Goal: Information Seeking & Learning: Check status

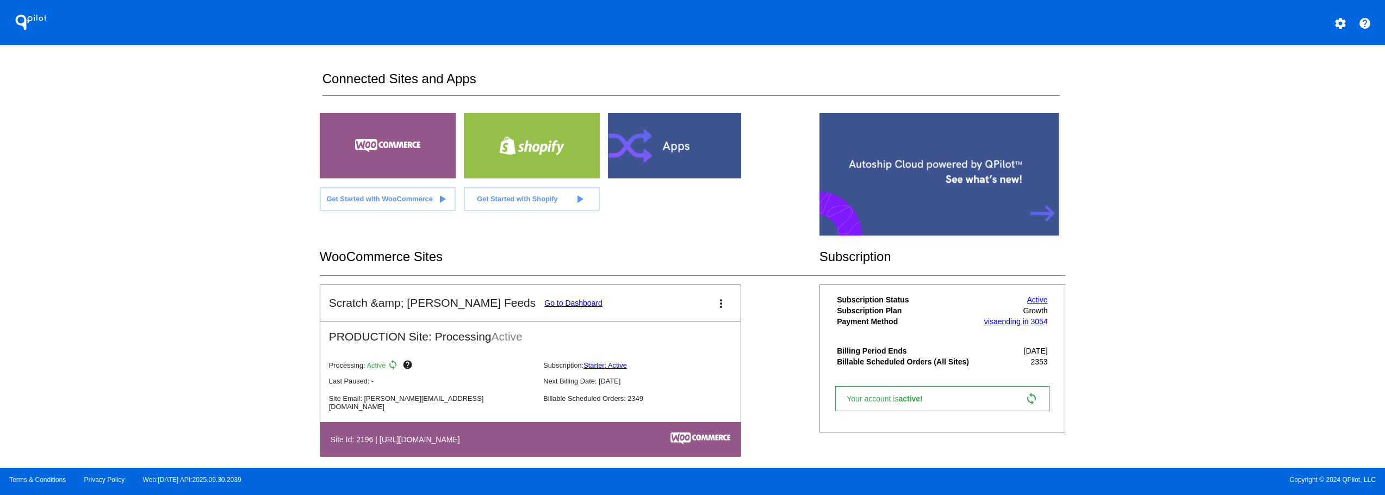
click at [545, 301] on link "Go to Dashboard" at bounding box center [574, 303] width 58 height 9
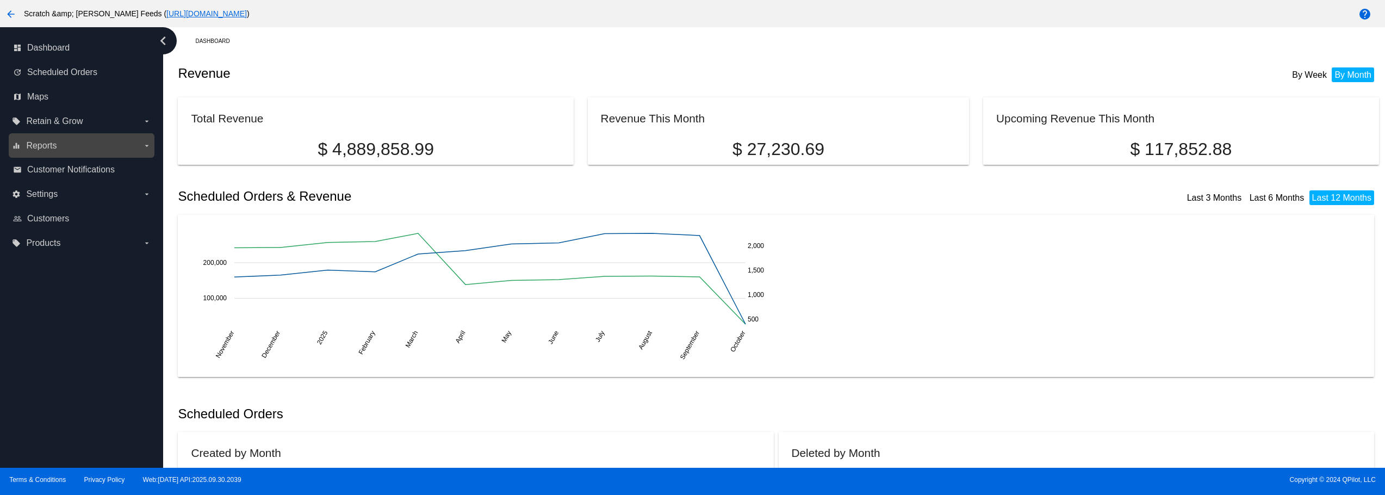
click at [115, 145] on label "equalizer Reports arrow_drop_down" at bounding box center [81, 145] width 139 height 17
click at [0, 0] on input "equalizer Reports arrow_drop_down" at bounding box center [0, 0] width 0 height 0
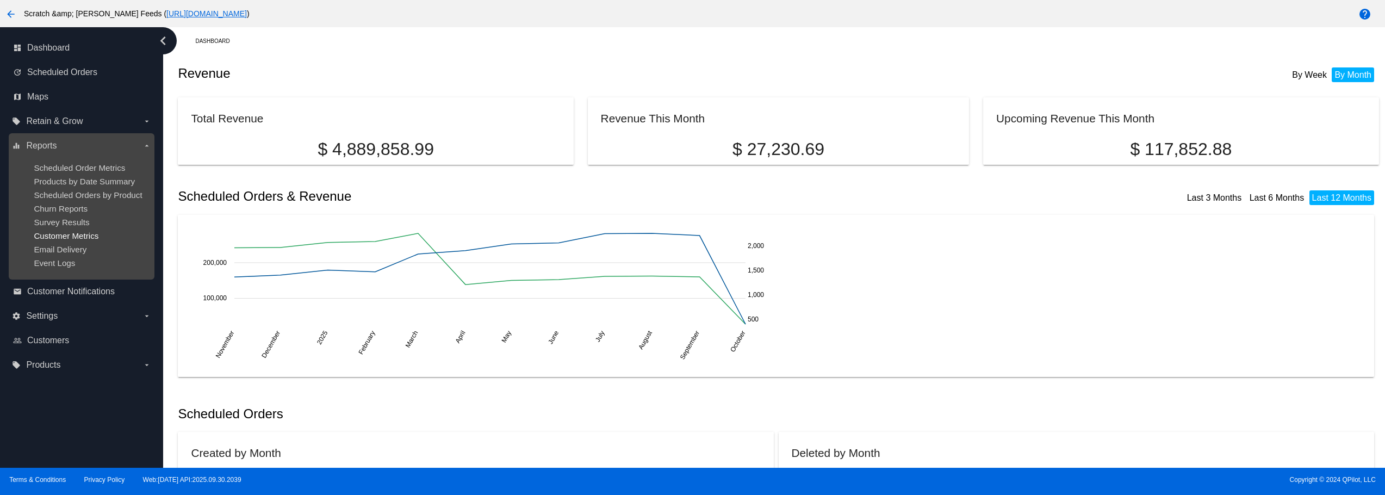
click at [85, 236] on span "Customer Metrics" at bounding box center [66, 235] width 65 height 9
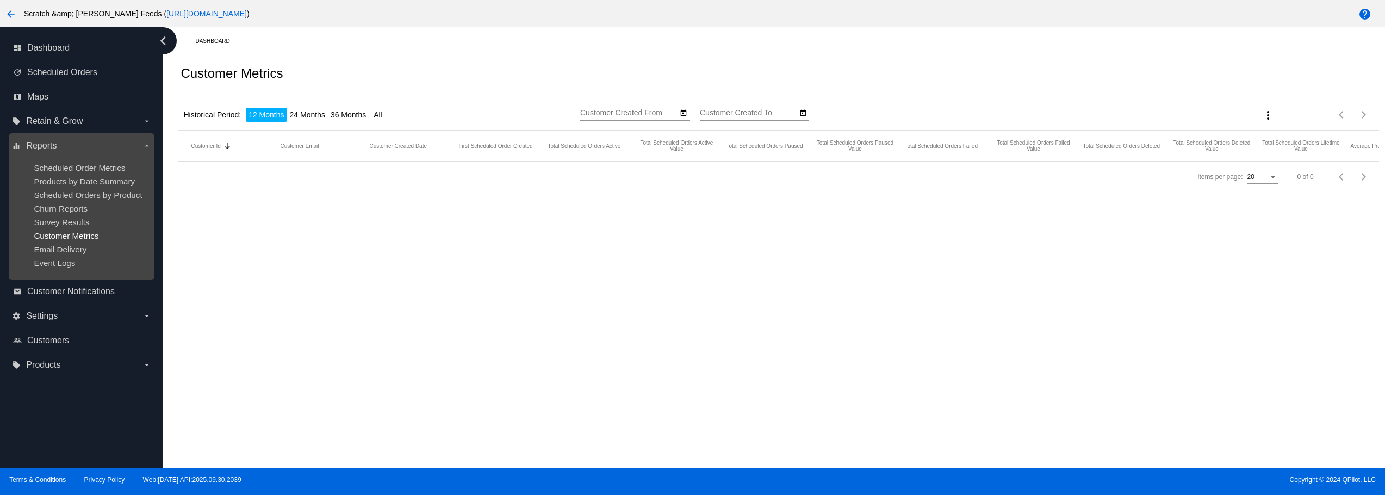
type input "[DATE]"
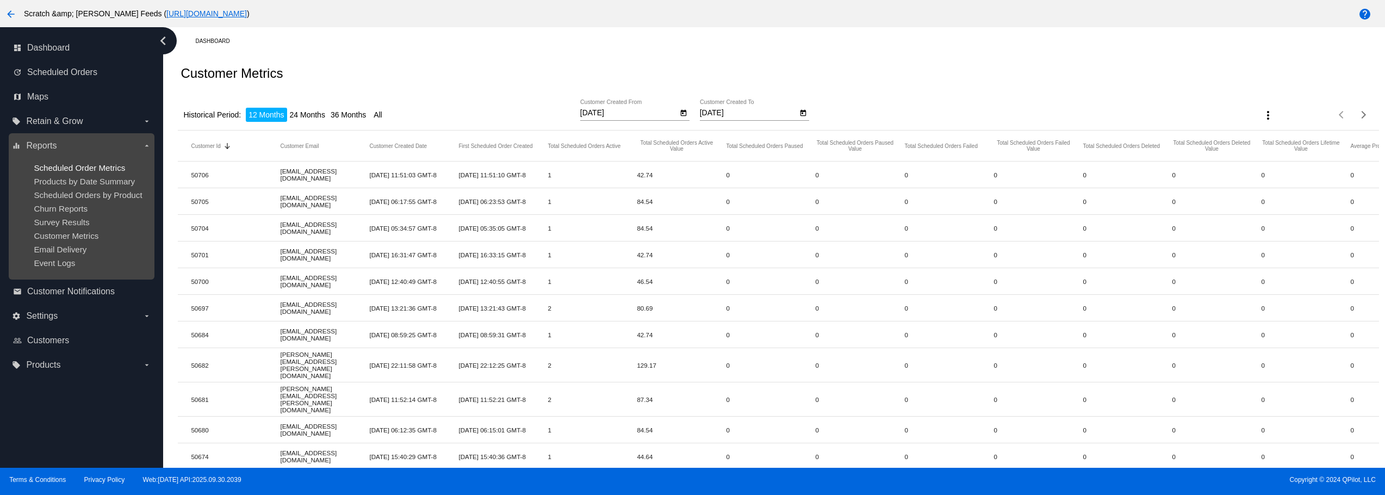
click at [97, 165] on span "Scheduled Order Metrics" at bounding box center [79, 167] width 91 height 9
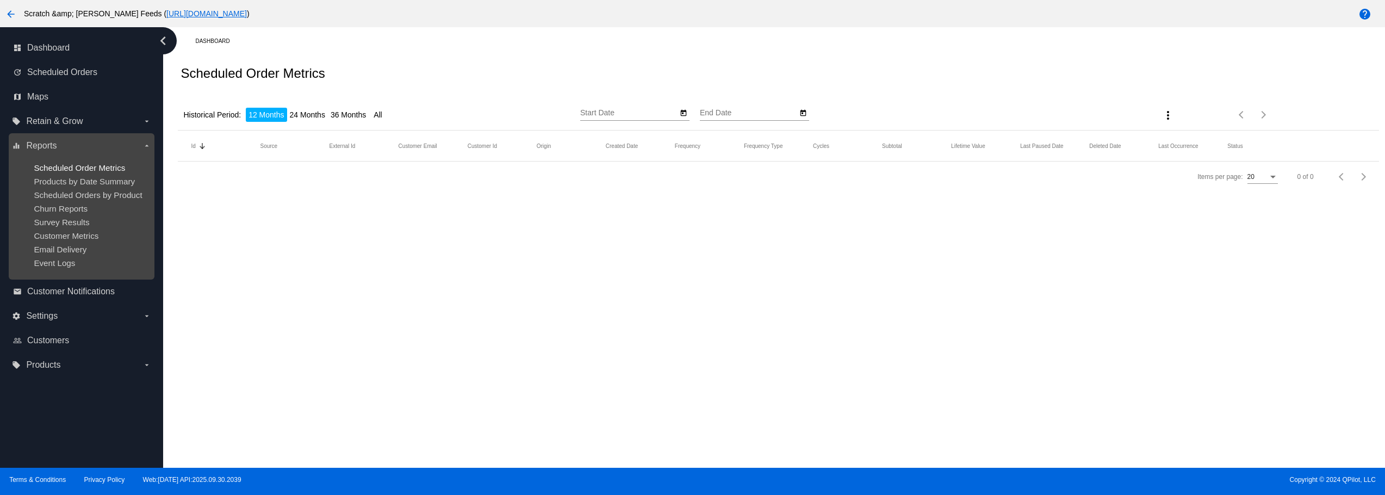
type input "[DATE]"
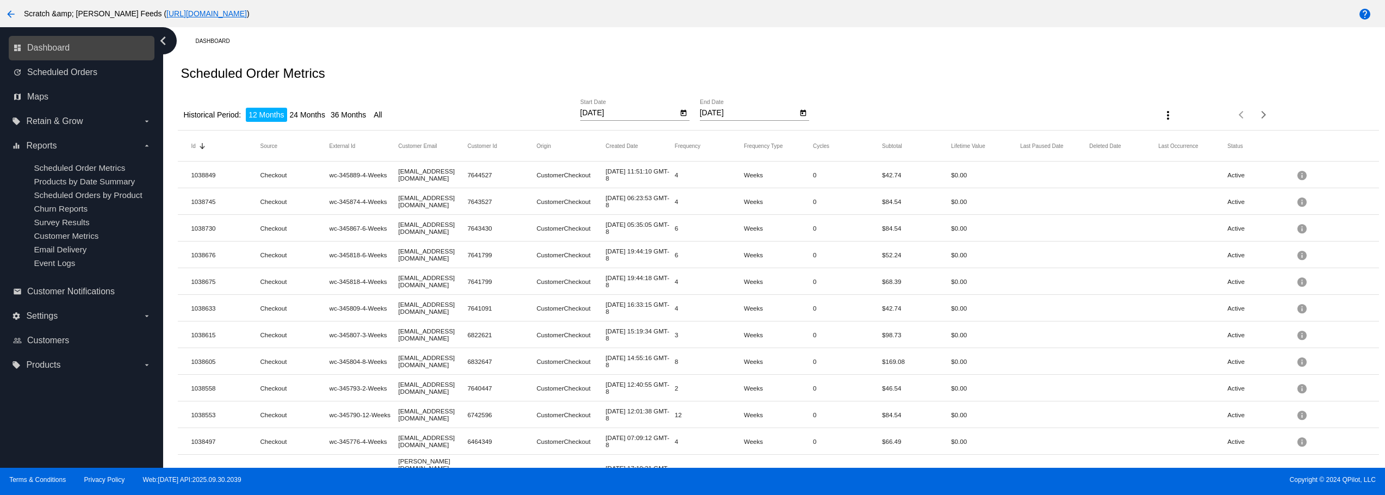
click at [107, 45] on link "dashboard Dashboard" at bounding box center [82, 47] width 138 height 17
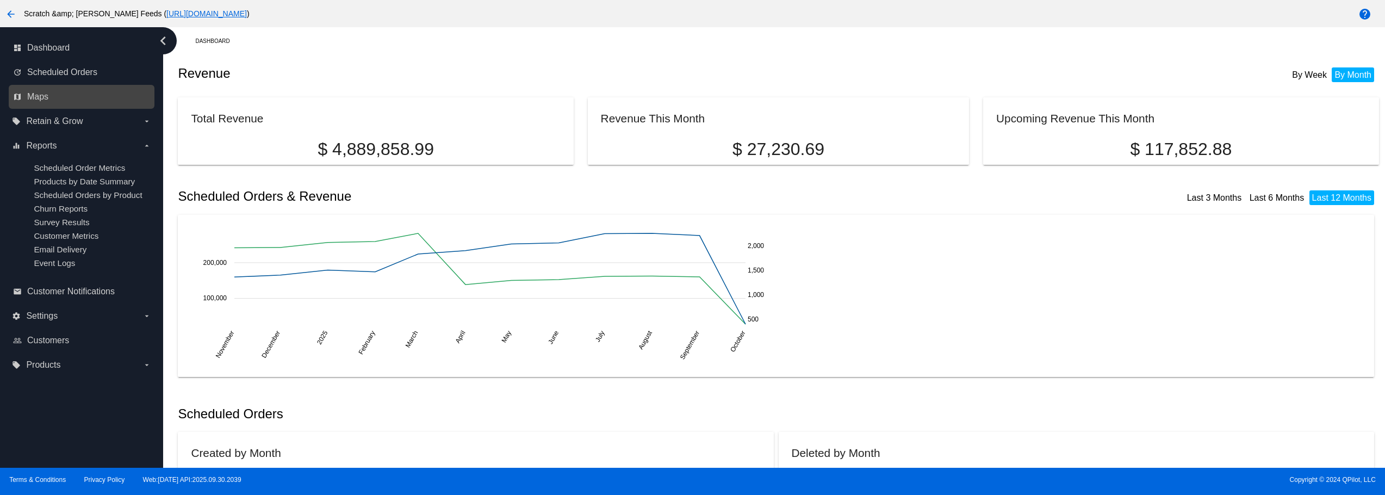
click at [83, 92] on link "map Maps" at bounding box center [82, 96] width 138 height 17
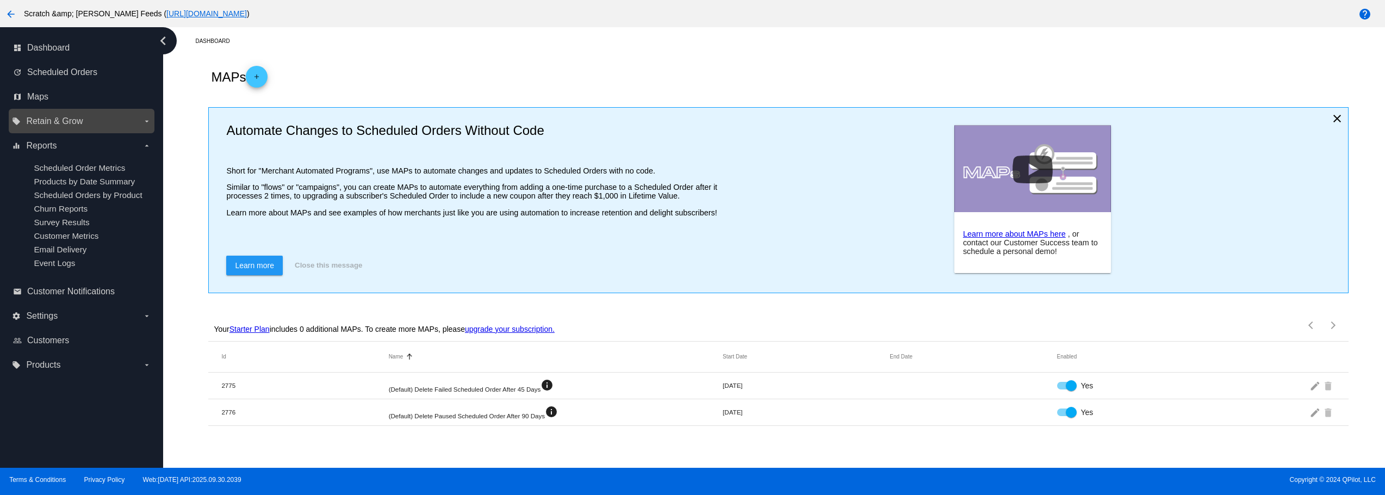
click at [81, 121] on span "Retain & Grow" at bounding box center [54, 121] width 57 height 10
click at [0, 0] on input "local_offer Retain & Grow arrow_drop_down" at bounding box center [0, 0] width 0 height 0
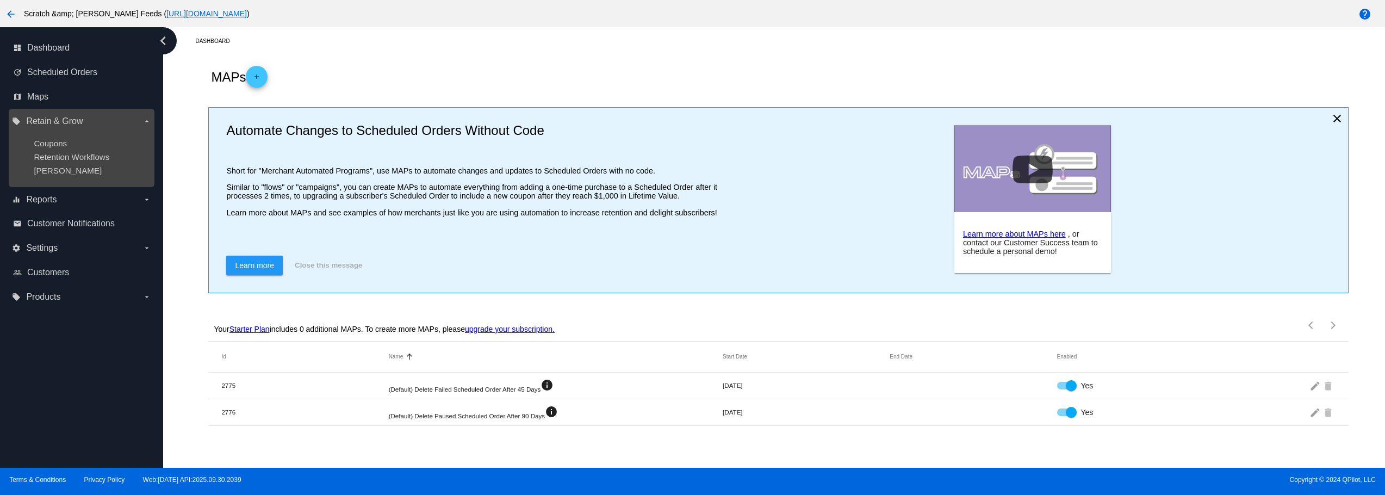
click at [76, 139] on div "Coupons" at bounding box center [90, 143] width 113 height 9
